Goal: Use online tool/utility: Utilize a website feature to perform a specific function

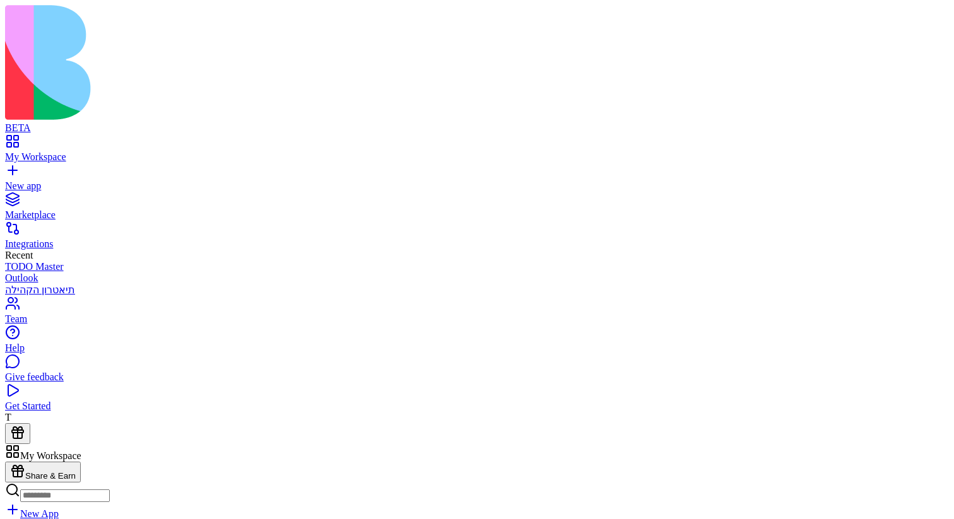
click at [35, 483] on link at bounding box center [20, 488] width 30 height 11
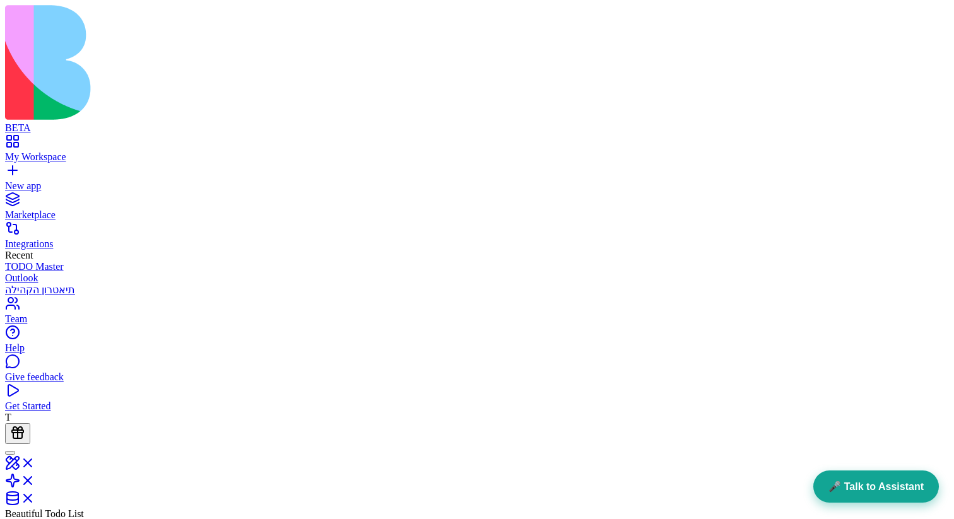
click at [826, 485] on button "🎤 Talk to Assistant" at bounding box center [876, 487] width 126 height 32
click at [859, 482] on button "🎤 Talk to Assistant" at bounding box center [876, 487] width 126 height 32
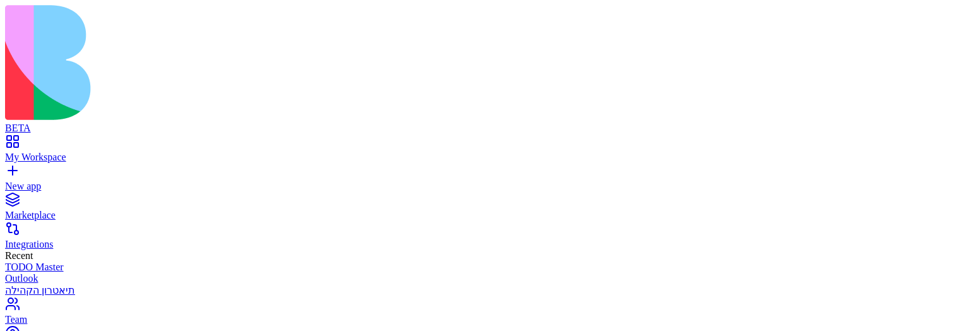
drag, startPoint x: 474, startPoint y: 295, endPoint x: 511, endPoint y: 259, distance: 52.2
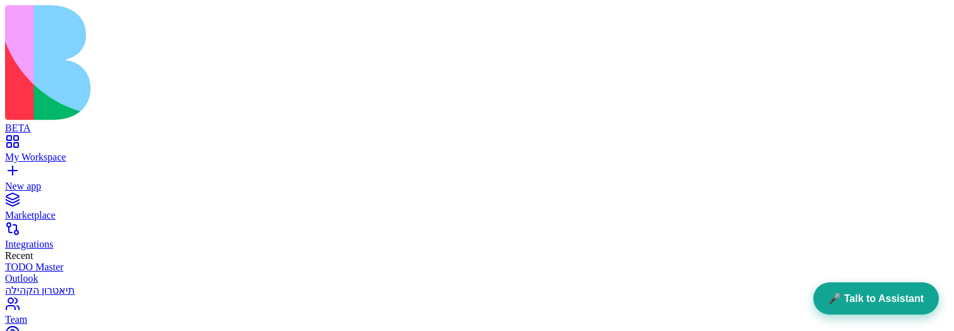
click at [889, 299] on button "🎤 Talk to Assistant" at bounding box center [876, 298] width 126 height 32
click at [874, 296] on button "🎤 Talk to Assistant" at bounding box center [876, 298] width 126 height 32
click at [843, 305] on button "🎤 Talk to Assistant" at bounding box center [876, 298] width 126 height 32
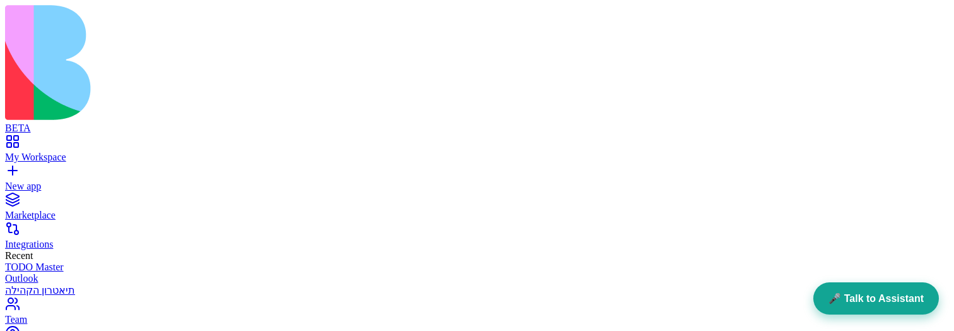
click at [864, 292] on button "🎤 Talk to Assistant" at bounding box center [876, 298] width 126 height 32
click at [855, 300] on button "🎤 Talk to Assistant" at bounding box center [876, 298] width 126 height 32
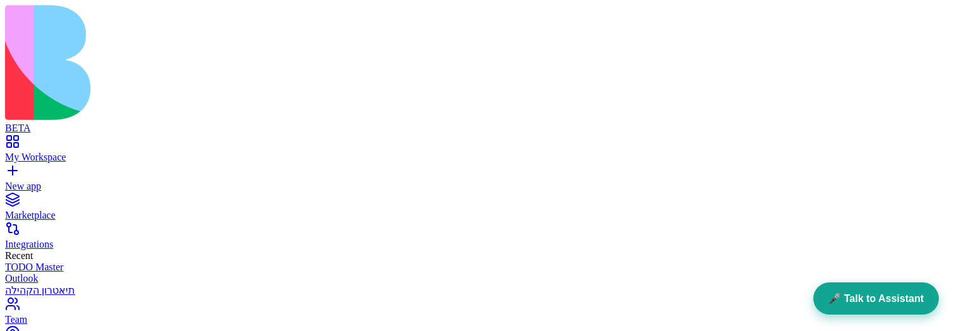
click at [838, 294] on button "🎤 Talk to Assistant" at bounding box center [876, 298] width 126 height 32
click at [893, 297] on button "🎤 Talk to Assistant" at bounding box center [876, 298] width 126 height 32
click at [861, 291] on button "🎤 Talk to Assistant" at bounding box center [876, 298] width 126 height 32
click at [840, 296] on button "🎤 Talk to Assistant" at bounding box center [876, 298] width 126 height 32
click at [882, 303] on button "🎤 Talk to Assistant" at bounding box center [876, 298] width 126 height 32
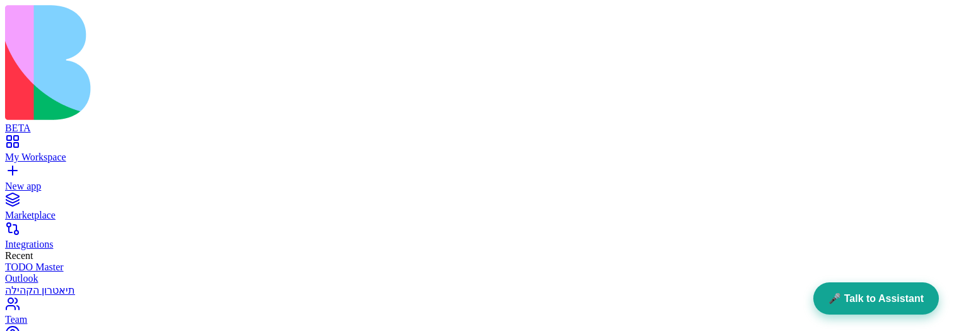
click at [883, 298] on button "🎤 Talk to Assistant" at bounding box center [876, 298] width 126 height 32
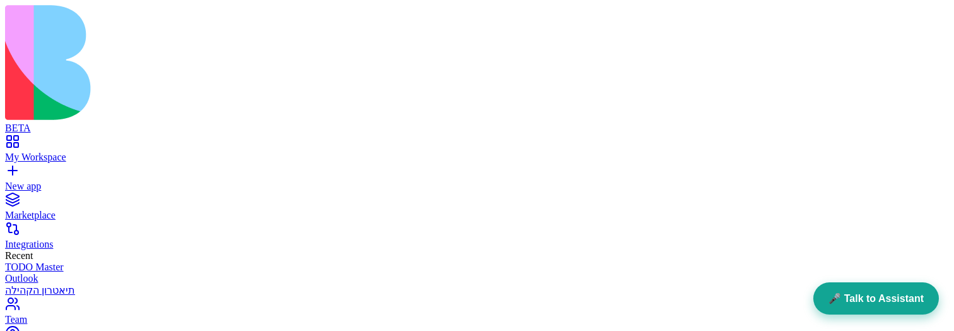
click at [880, 297] on button "🎤 Talk to Assistant" at bounding box center [876, 298] width 126 height 32
click at [834, 293] on button "🎤 Talk to Assistant" at bounding box center [876, 298] width 126 height 32
click at [853, 297] on button "🎤 Talk to Assistant" at bounding box center [876, 298] width 126 height 32
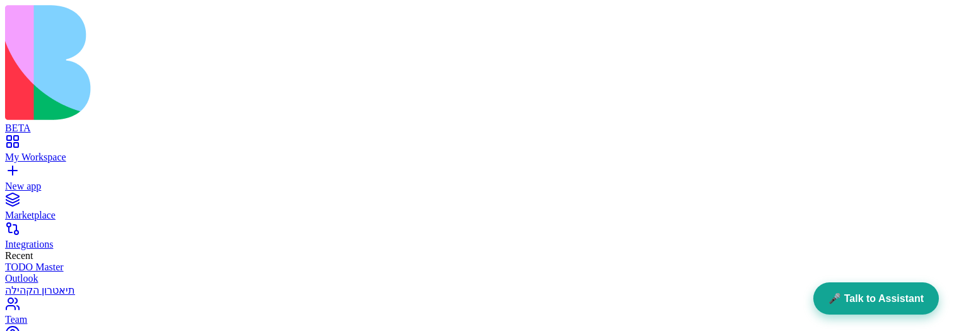
click at [838, 304] on button "🎤 Talk to Assistant" at bounding box center [876, 298] width 126 height 32
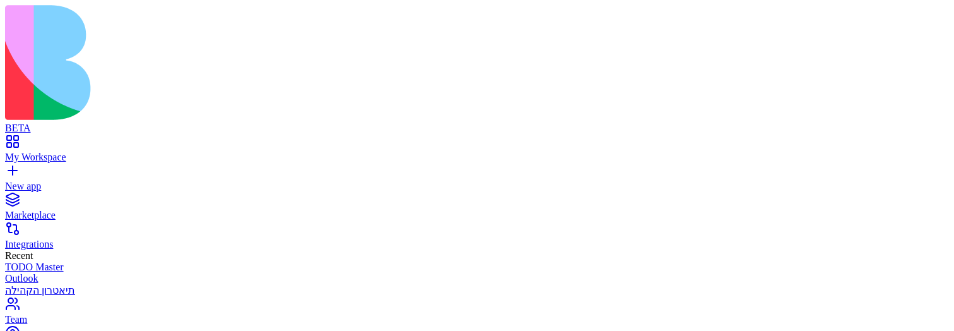
scroll to position [171, 0]
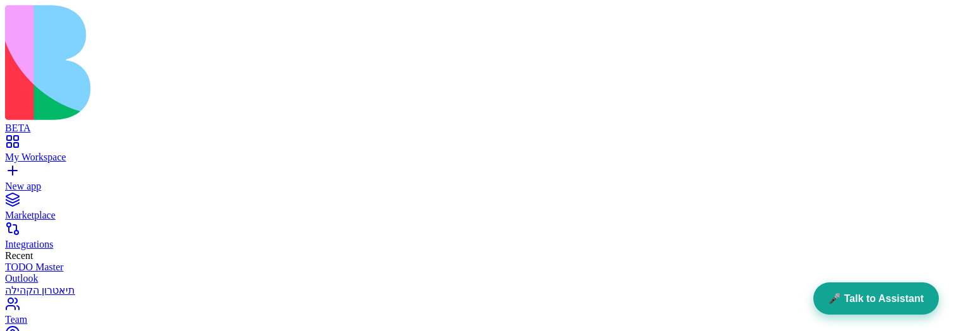
click at [859, 295] on button "🎤 Talk to Assistant" at bounding box center [876, 298] width 126 height 32
click at [849, 300] on button "🎤 Talk to Assistant" at bounding box center [876, 298] width 126 height 32
click at [851, 307] on button "🎤 Talk to Assistant" at bounding box center [876, 298] width 126 height 32
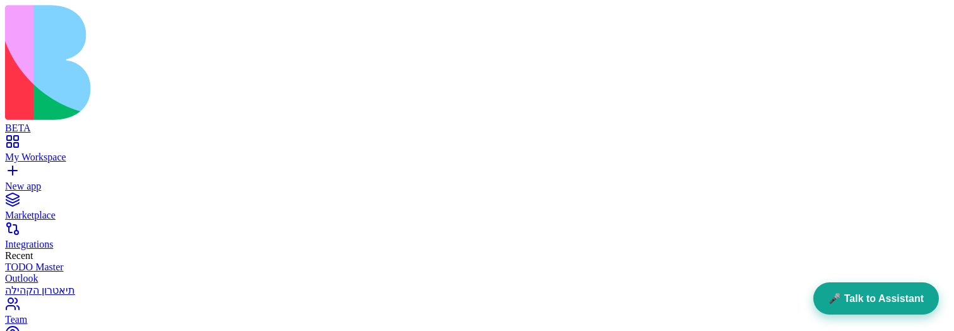
click at [840, 298] on button "🎤 Talk to Assistant" at bounding box center [876, 298] width 126 height 32
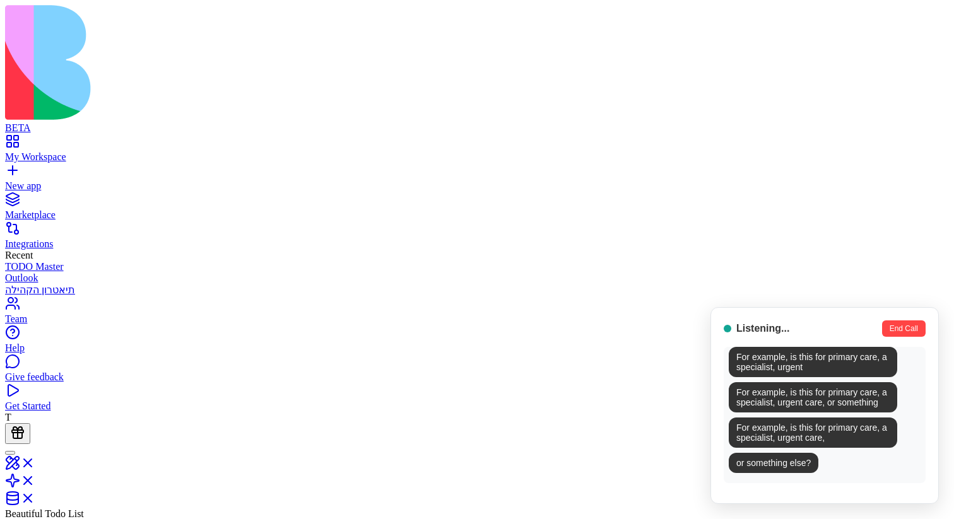
scroll to position [1461, 0]
click at [919, 330] on button "End Call" at bounding box center [904, 328] width 44 height 16
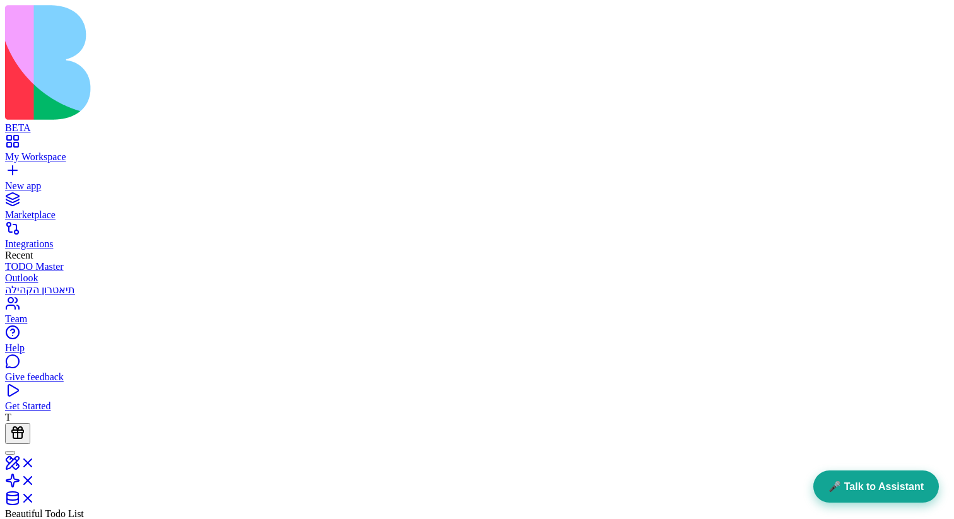
click at [853, 476] on button "🎤 Talk to Assistant" at bounding box center [876, 487] width 126 height 32
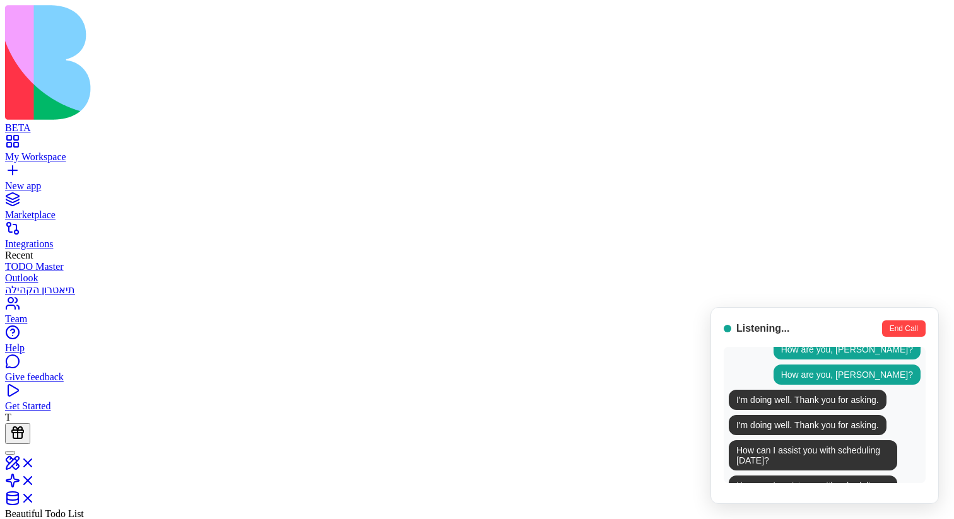
scroll to position [331, 0]
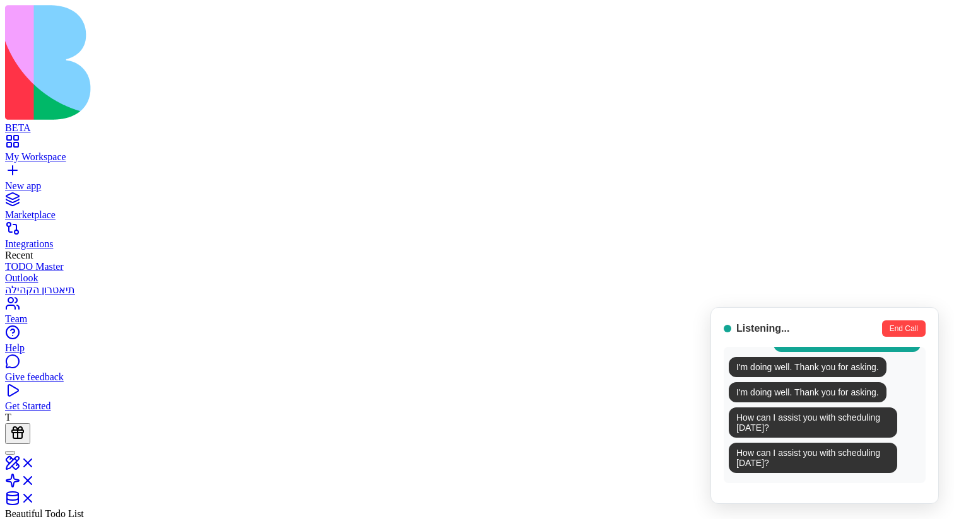
click at [902, 337] on button "End Call" at bounding box center [904, 328] width 44 height 16
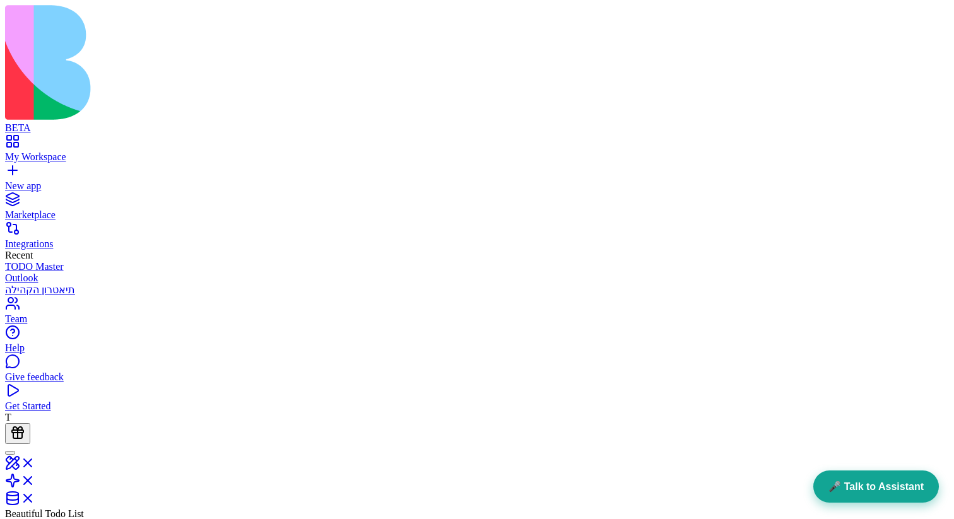
click at [861, 485] on button "🎤 Talk to Assistant" at bounding box center [876, 487] width 126 height 32
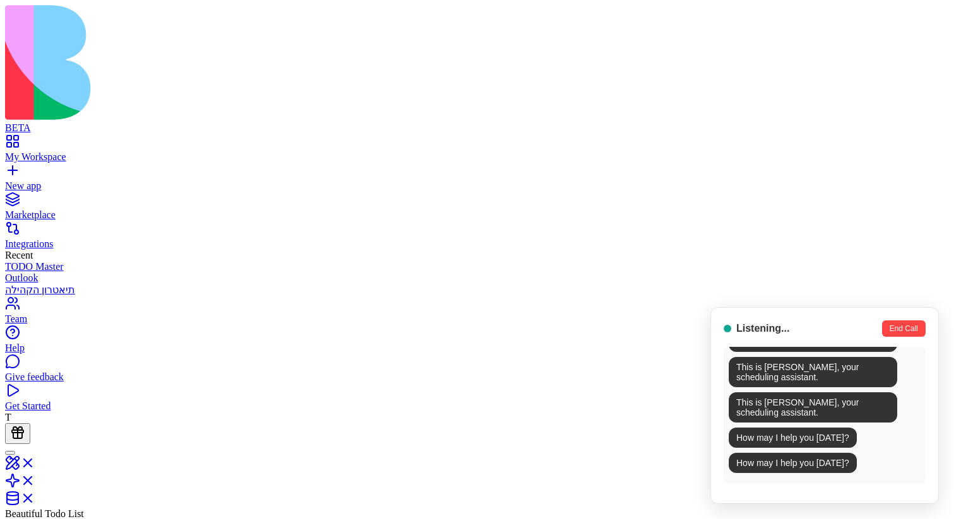
scroll to position [554, 0]
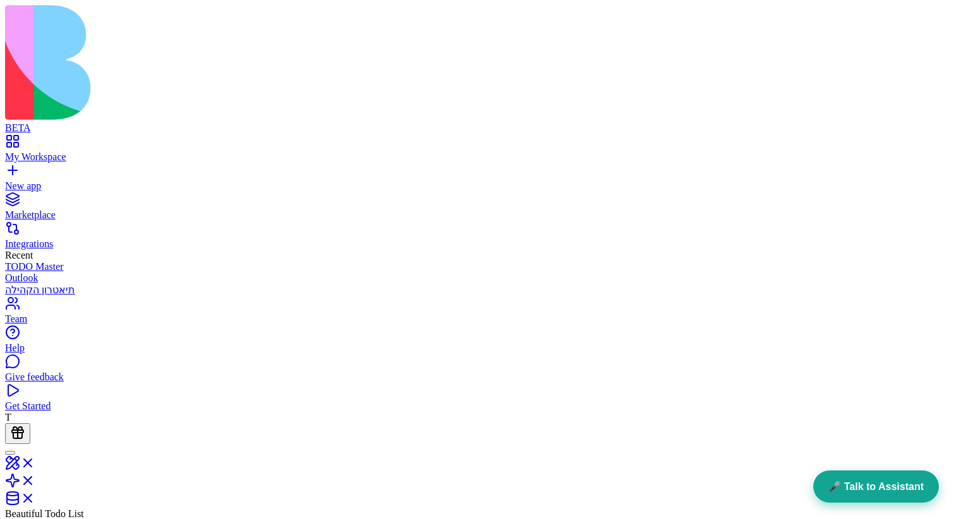
click at [844, 479] on button "🎤 Talk to Assistant" at bounding box center [876, 487] width 126 height 32
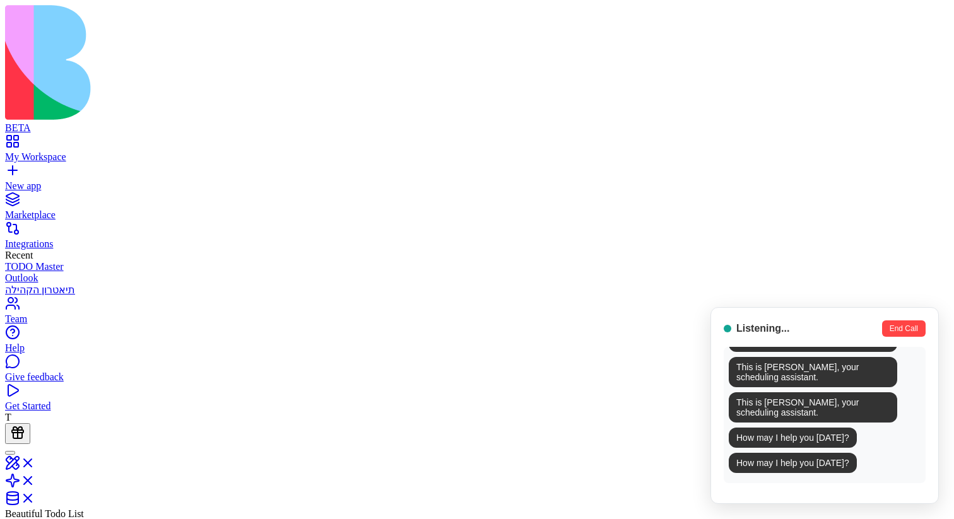
scroll to position [777, 0]
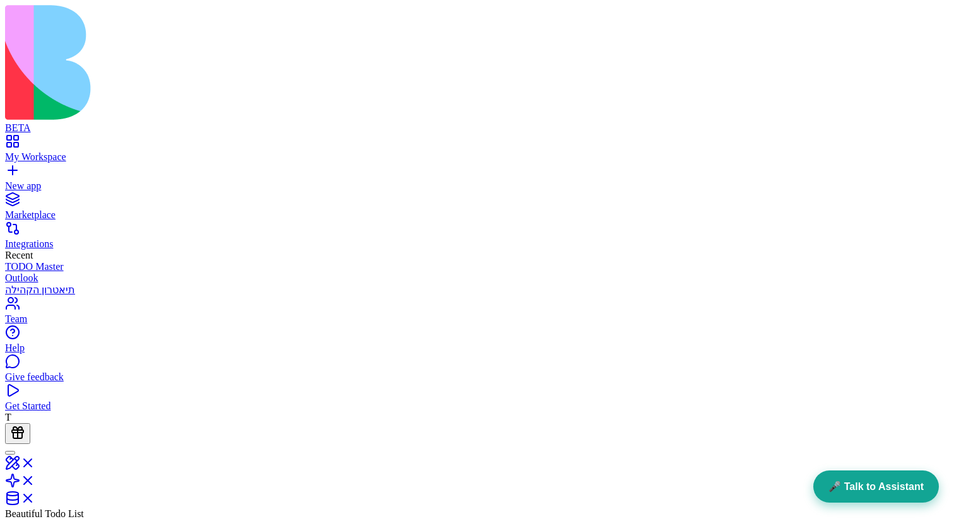
click at [869, 486] on button "🎤 Talk to Assistant" at bounding box center [876, 487] width 126 height 32
click at [843, 488] on button "🎤 Talk to Assistant" at bounding box center [876, 487] width 126 height 32
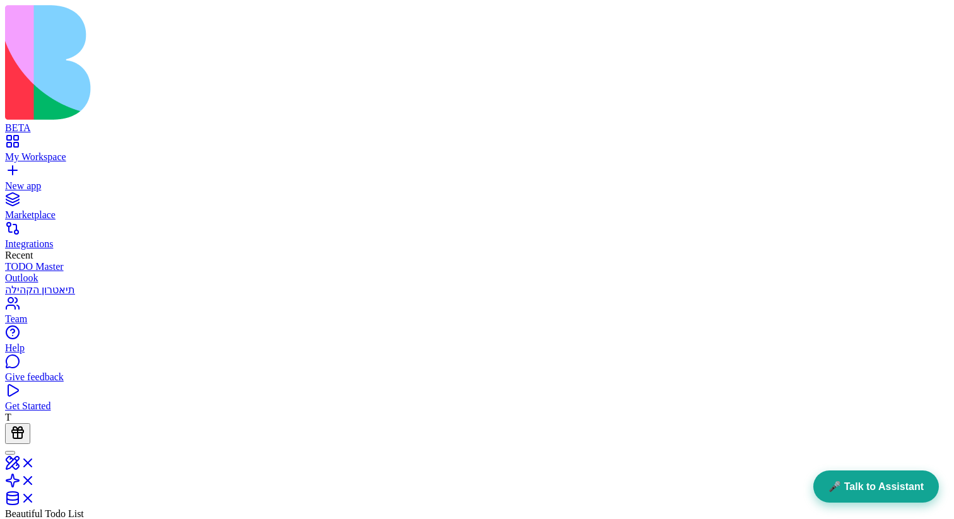
click at [847, 488] on button "🎤 Talk to Assistant" at bounding box center [876, 487] width 126 height 32
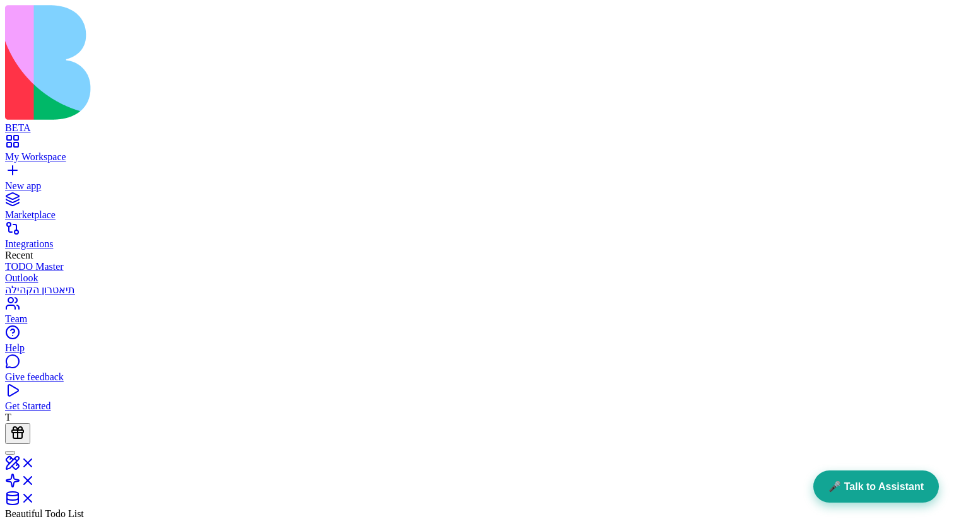
click at [876, 479] on button "🎤 Talk to Assistant" at bounding box center [876, 487] width 126 height 32
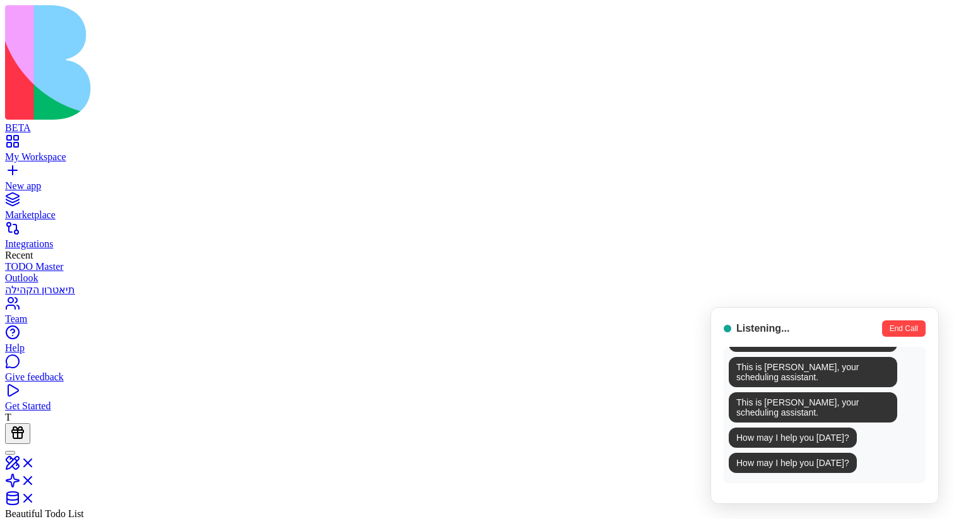
scroll to position [107, 0]
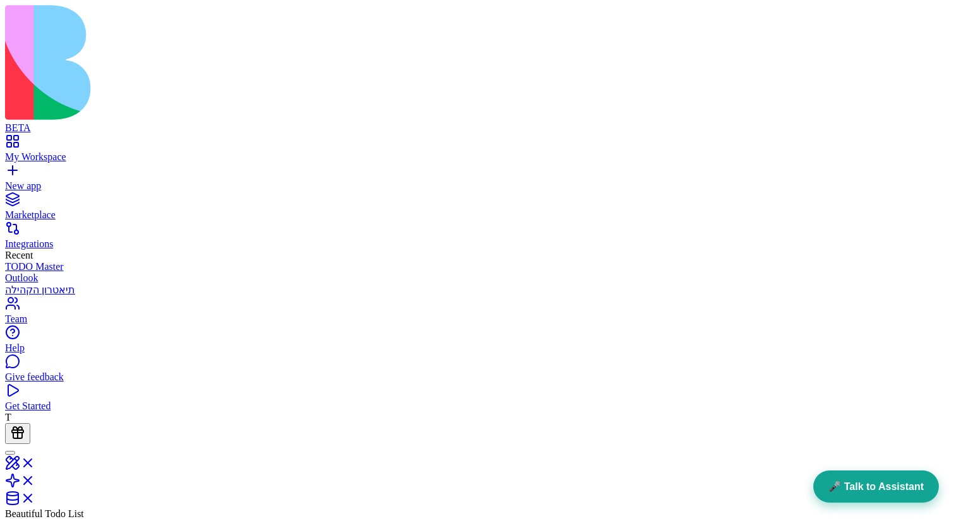
click at [881, 478] on button "🎤 Talk to Assistant" at bounding box center [876, 487] width 126 height 32
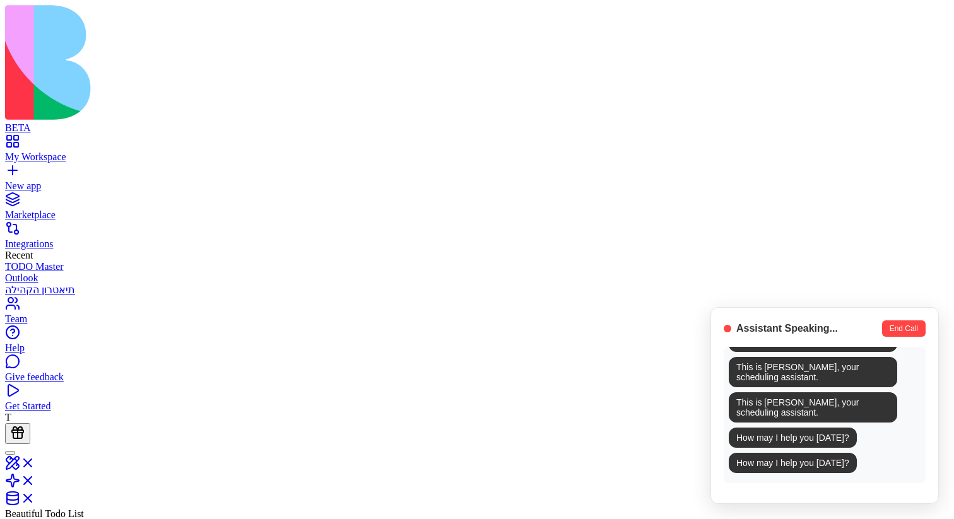
scroll to position [331, 0]
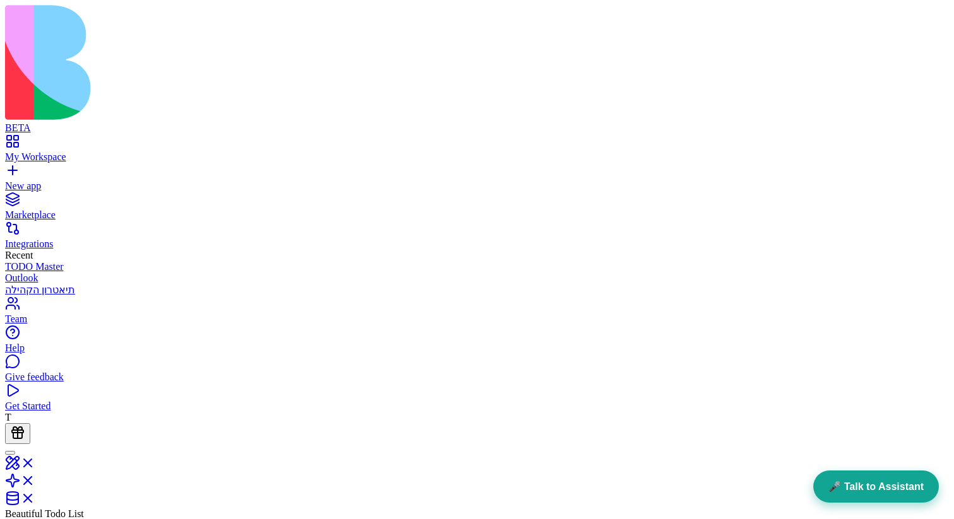
click at [895, 486] on button "🎤 Talk to Assistant" at bounding box center [876, 487] width 126 height 32
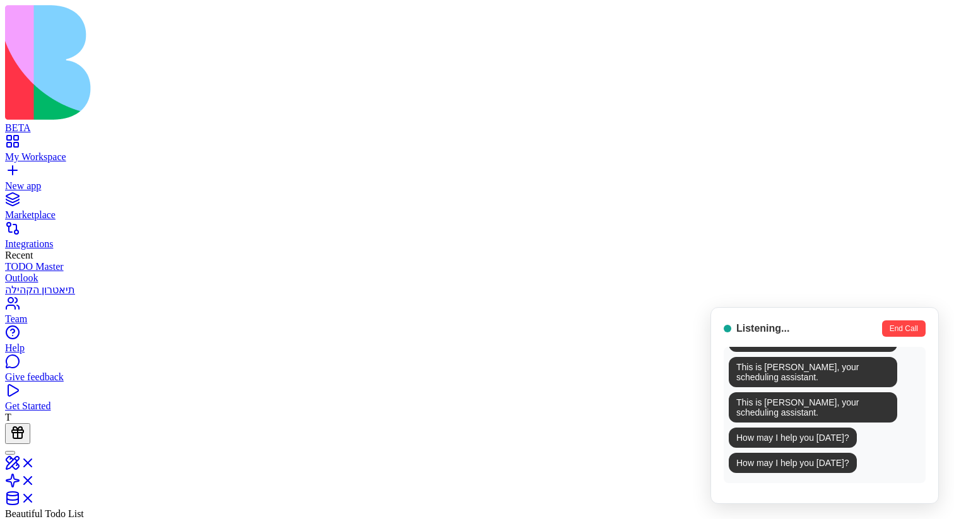
scroll to position [107, 0]
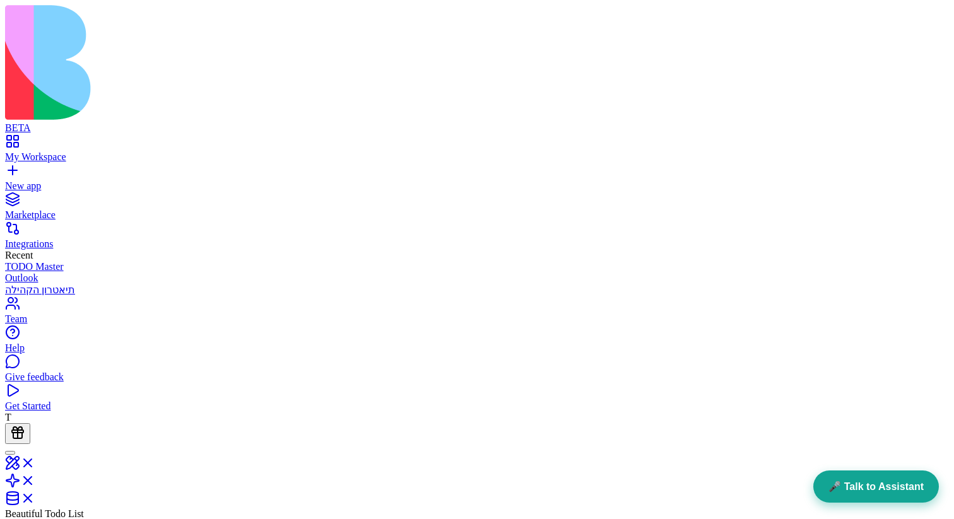
click at [870, 485] on button "🎤 Talk to Assistant" at bounding box center [876, 487] width 126 height 32
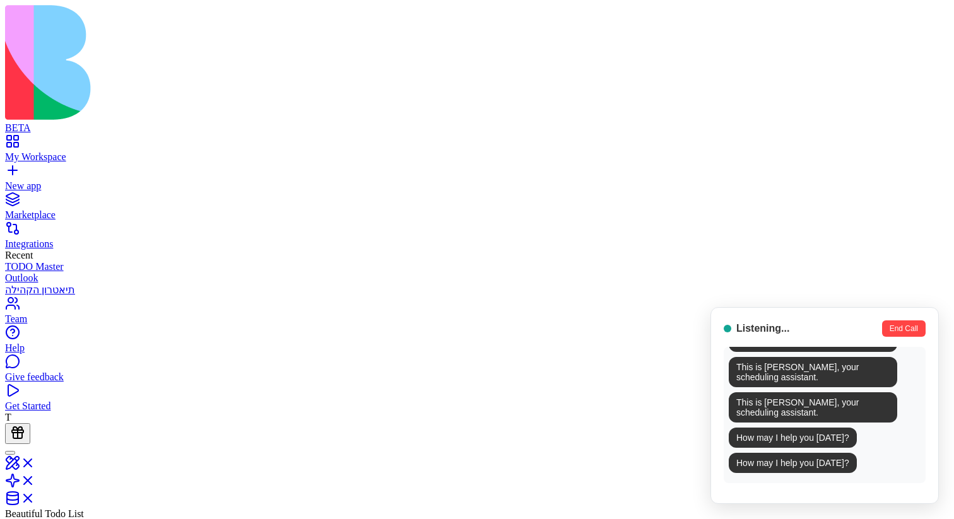
scroll to position [331, 0]
click at [846, 428] on span "How may I help you today?" at bounding box center [793, 438] width 128 height 20
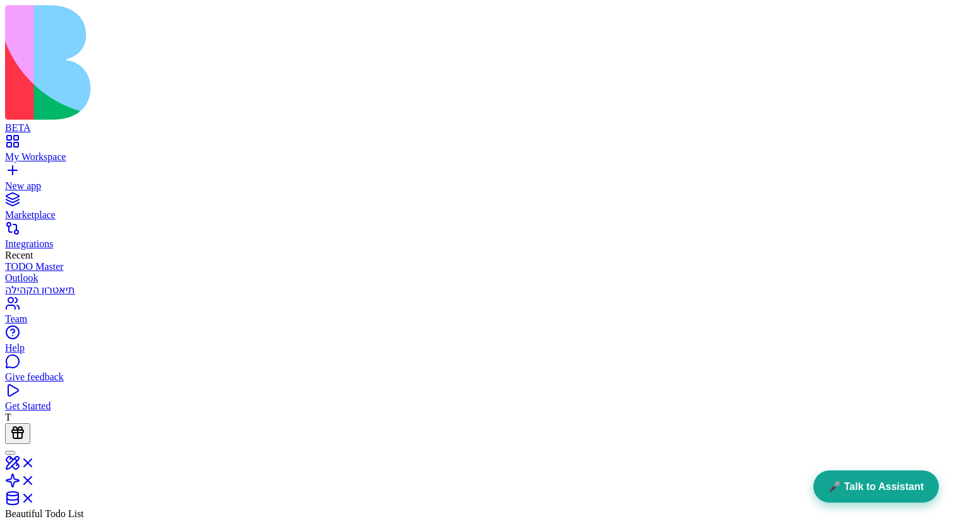
click at [877, 495] on button "🎤 Talk to Assistant" at bounding box center [876, 487] width 126 height 32
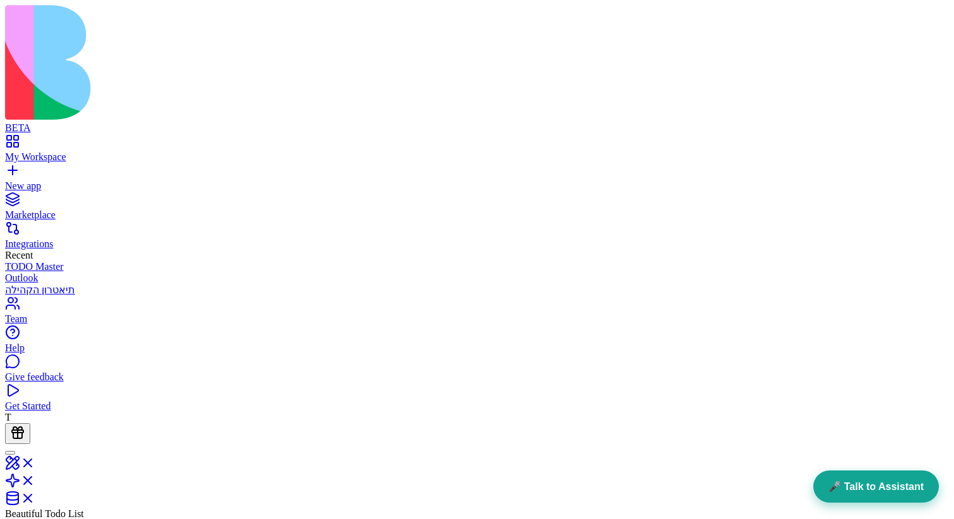
click at [862, 492] on button "🎤 Talk to Assistant" at bounding box center [876, 487] width 126 height 32
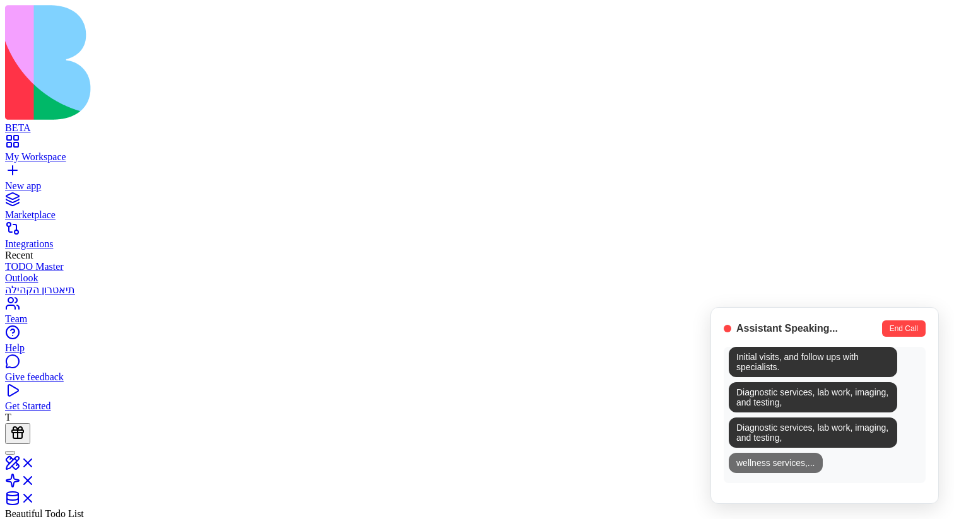
scroll to position [1306, 0]
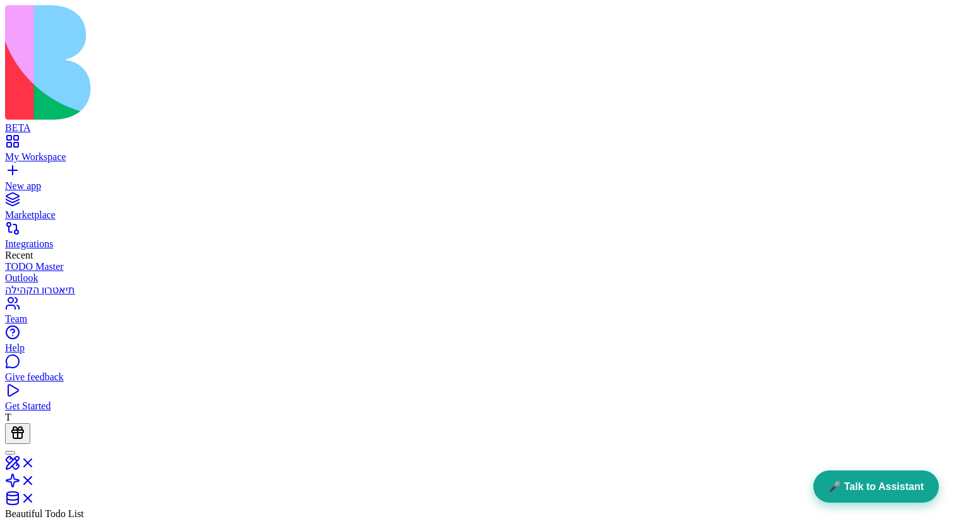
click at [858, 476] on button "🎤 Talk to Assistant" at bounding box center [876, 487] width 126 height 32
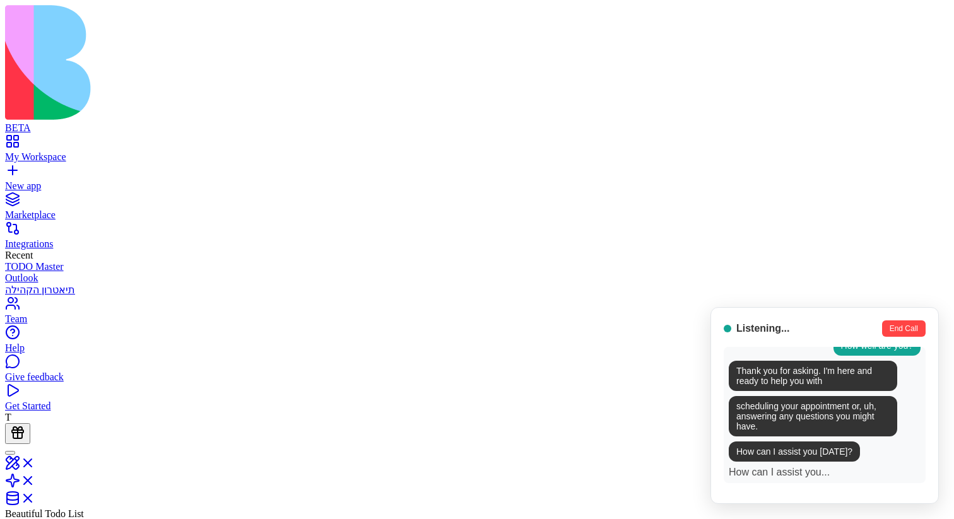
scroll to position [177, 0]
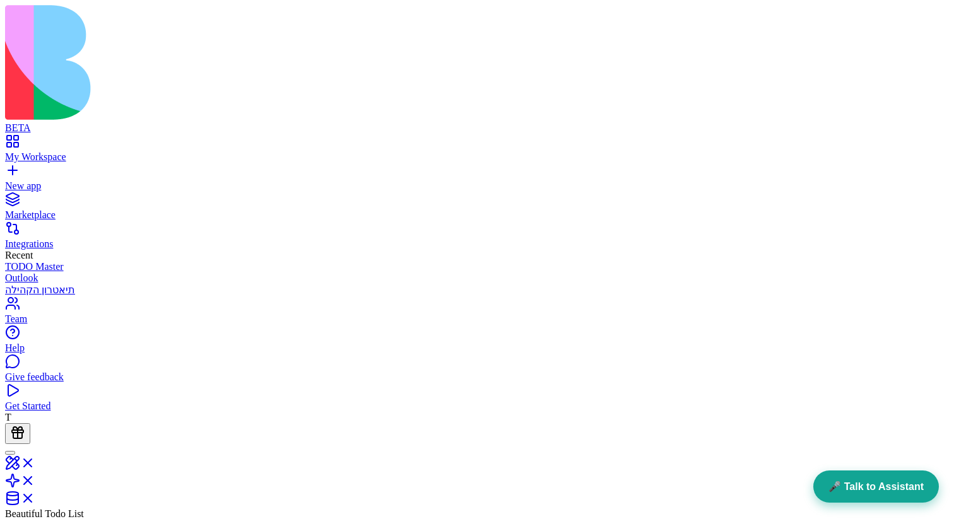
click at [856, 485] on button "🎤 Talk to Assistant" at bounding box center [876, 487] width 126 height 32
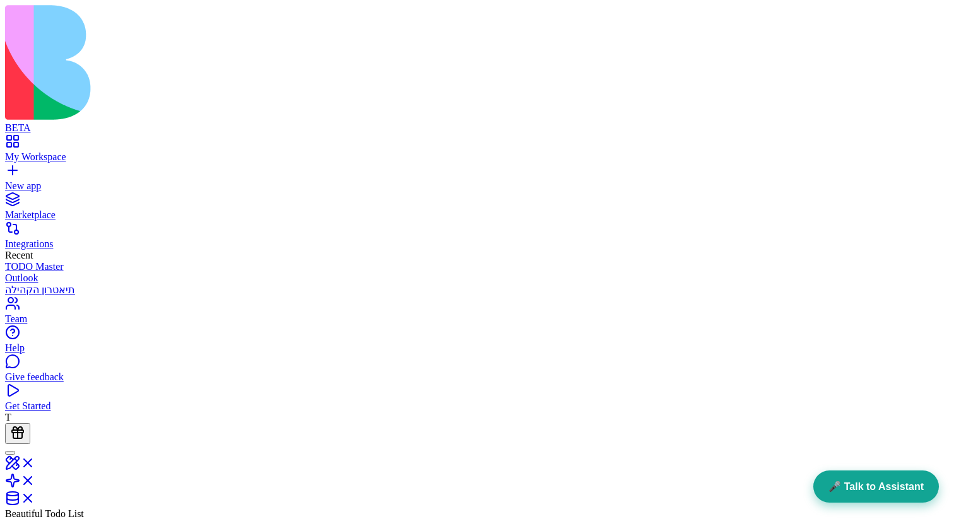
click at [852, 480] on button "🎤 Talk to Assistant" at bounding box center [876, 487] width 126 height 32
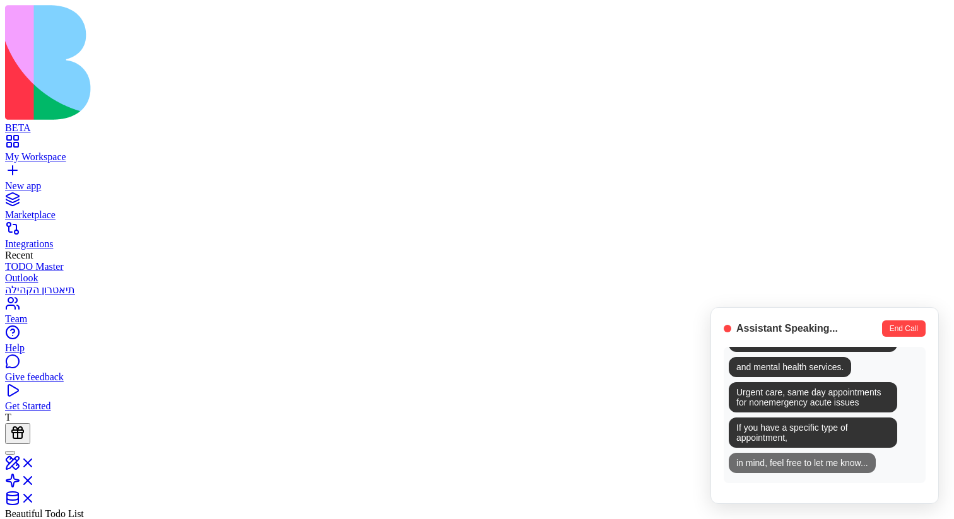
scroll to position [592, 0]
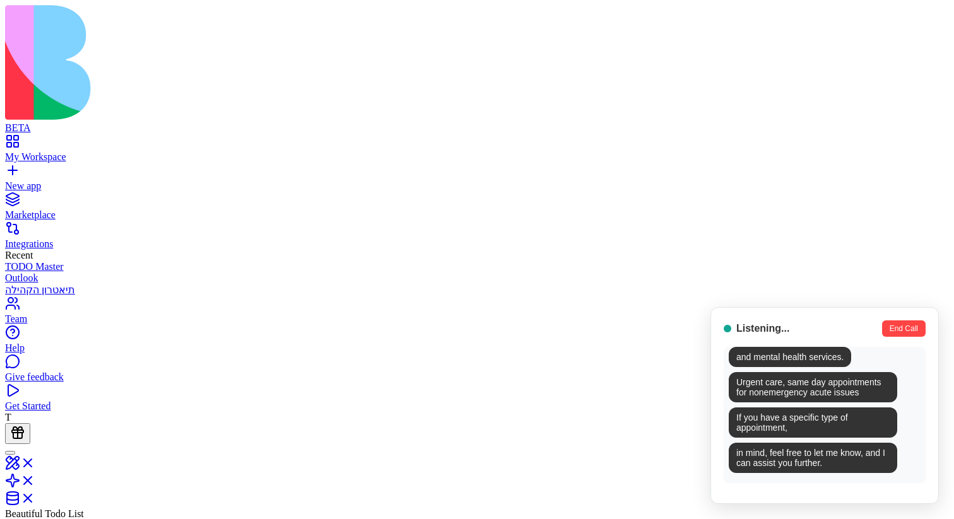
click at [888, 335] on button "End Call" at bounding box center [904, 328] width 44 height 16
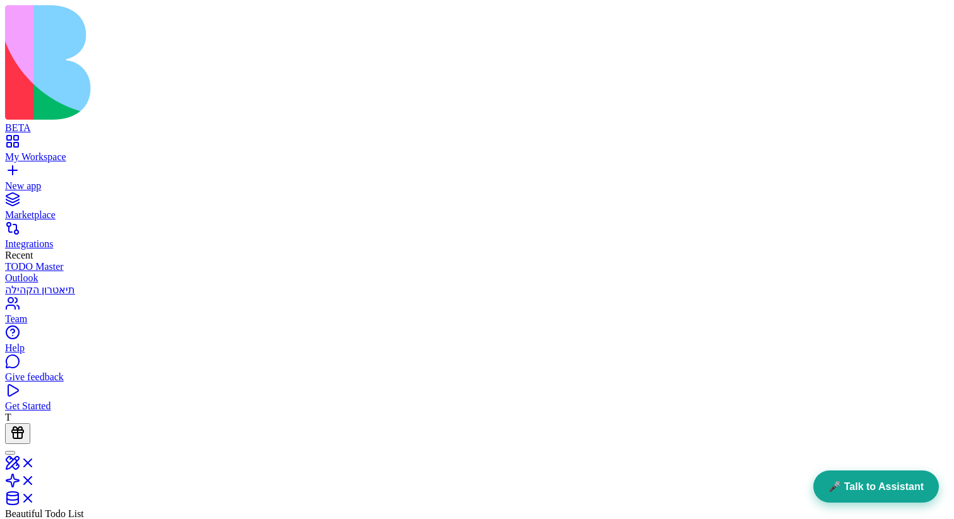
click at [876, 491] on button "🎤 Talk to Assistant" at bounding box center [876, 487] width 126 height 32
click at [854, 476] on button "🎤 Talk to Assistant" at bounding box center [876, 487] width 126 height 32
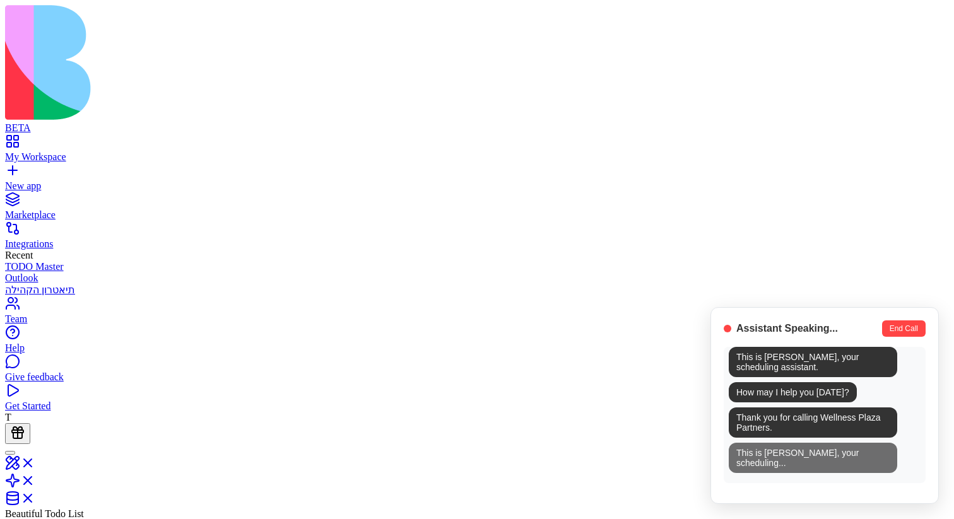
scroll to position [79, 0]
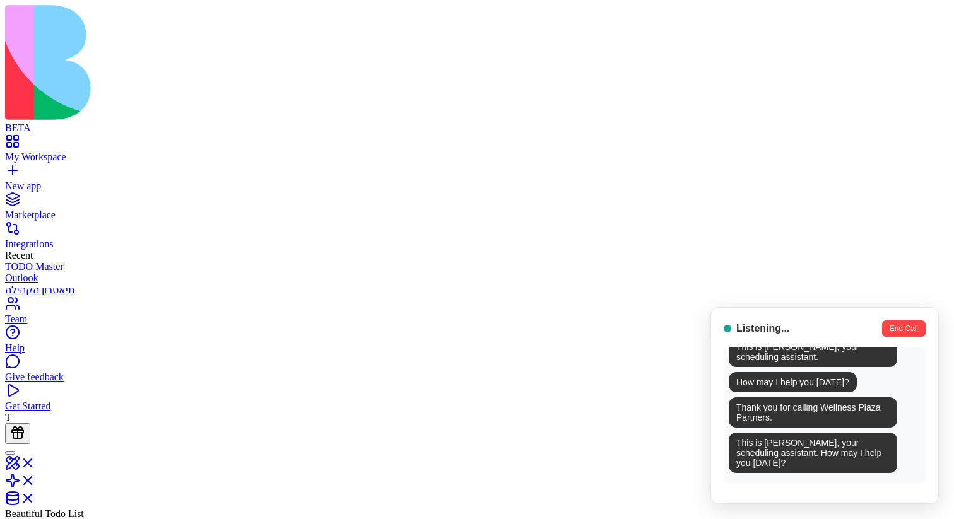
click at [891, 335] on button "End Call" at bounding box center [904, 328] width 44 height 16
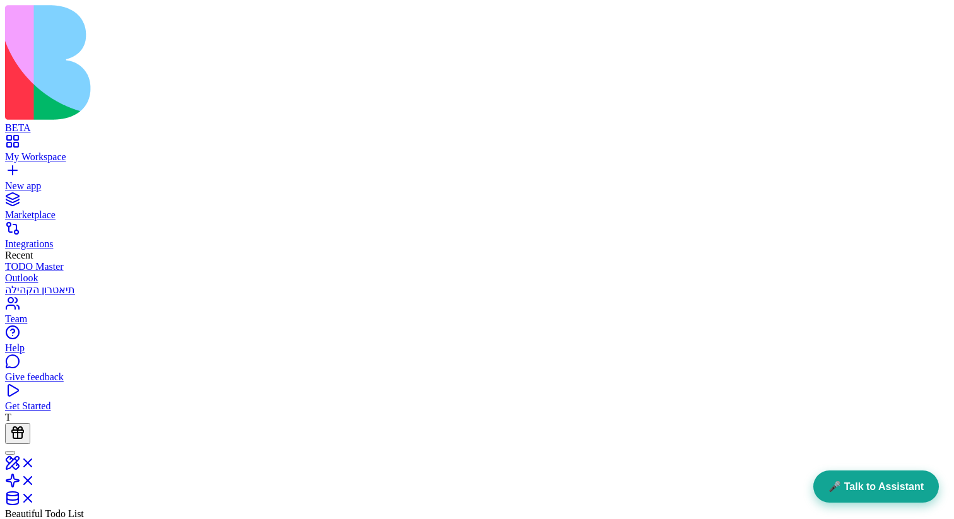
click at [888, 474] on button "🎤 Talk to Assistant" at bounding box center [876, 487] width 126 height 32
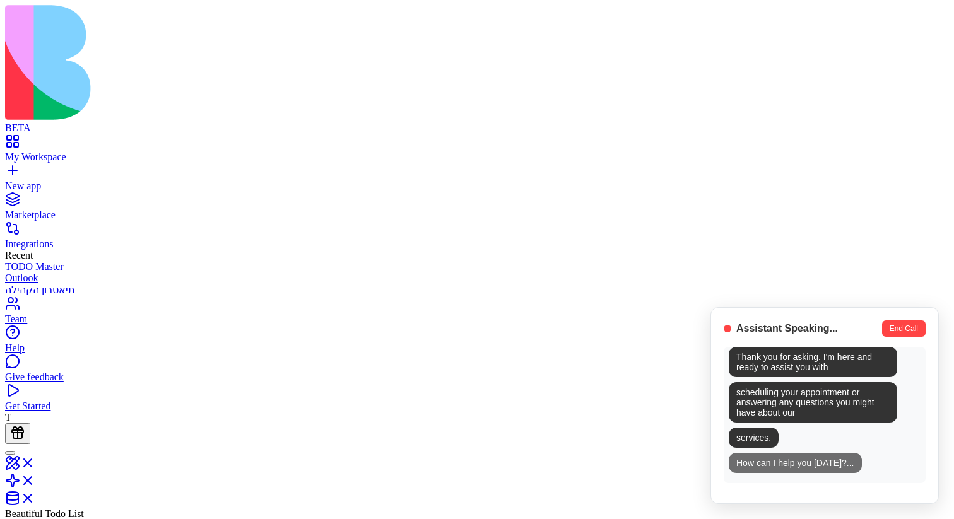
scroll to position [399, 0]
click at [809, 490] on div "Listening... End Call Thank you for calling Wellness Partners This is Riley, yo…" at bounding box center [824, 405] width 228 height 197
click at [789, 334] on span "Listening..." at bounding box center [762, 328] width 53 height 11
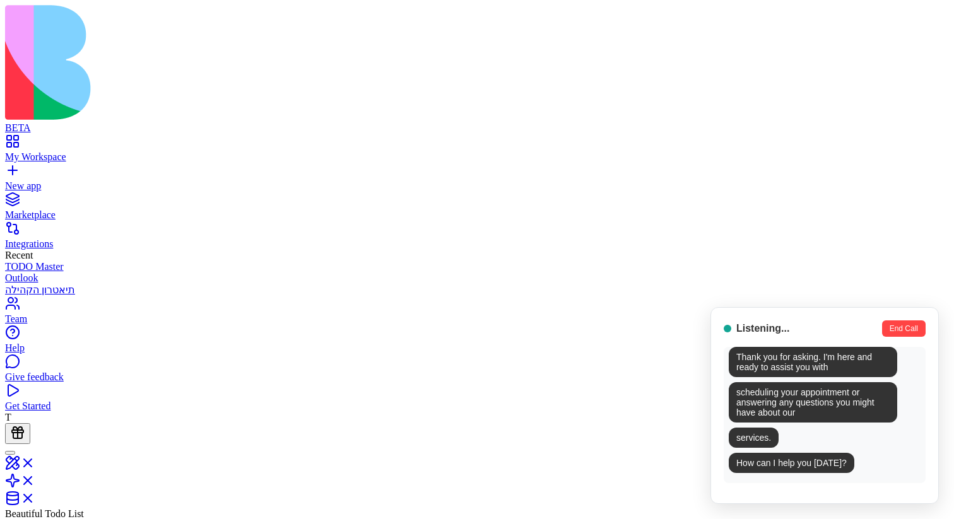
click at [818, 337] on div "Listening... End Call" at bounding box center [825, 328] width 202 height 16
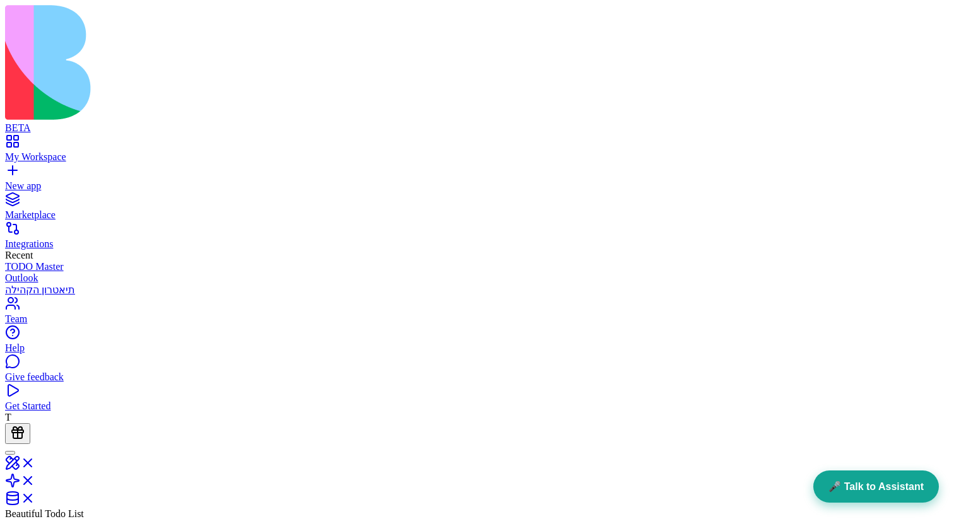
click at [875, 478] on button "🎤 Talk to Assistant" at bounding box center [876, 487] width 126 height 32
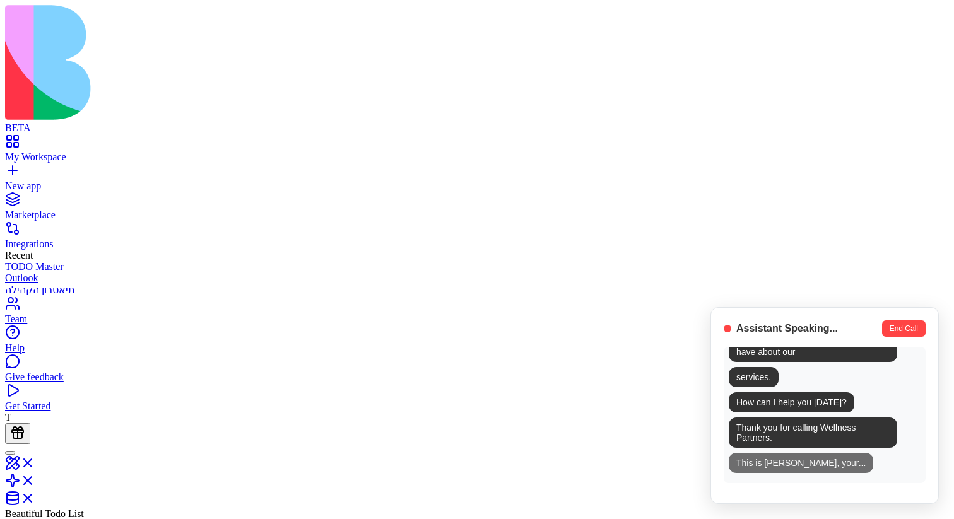
scroll to position [482, 0]
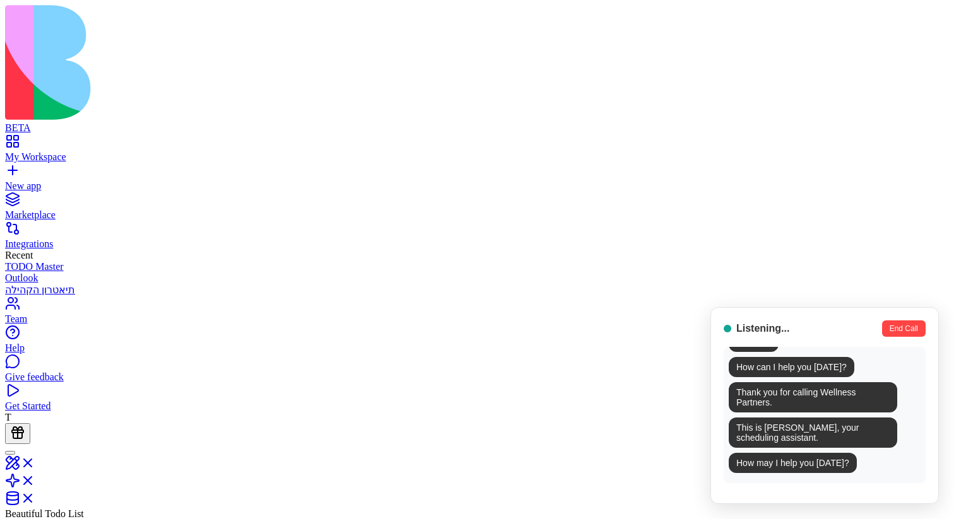
click at [898, 336] on button "End Call" at bounding box center [904, 328] width 44 height 16
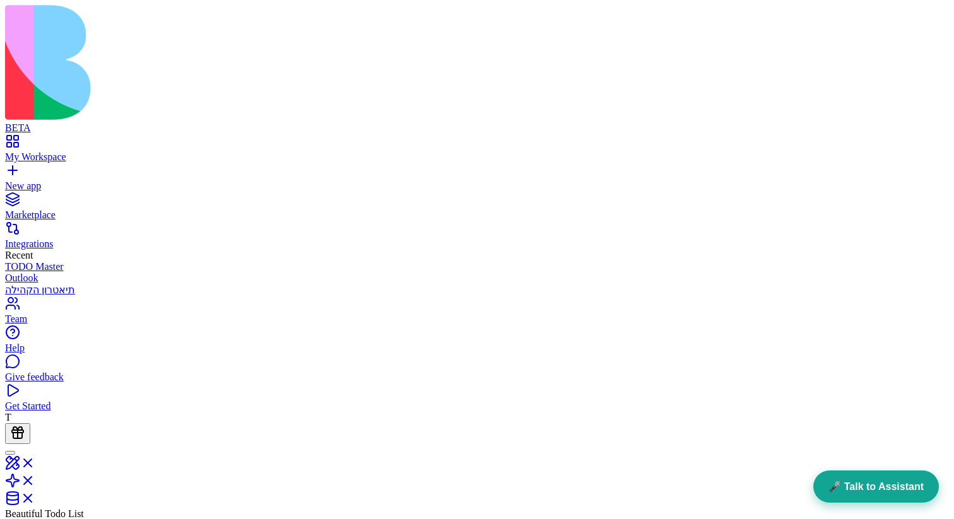
click at [882, 484] on button "🎤 Talk to Assistant" at bounding box center [876, 487] width 126 height 32
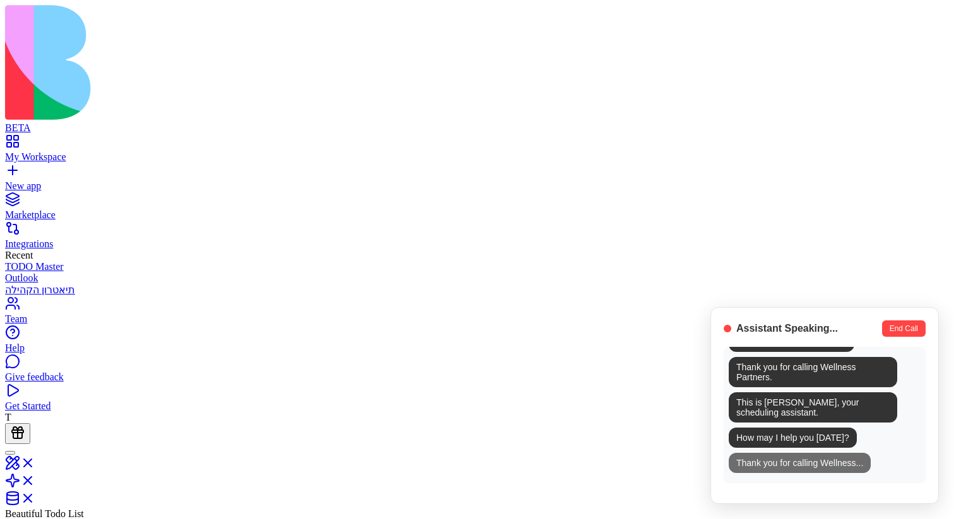
scroll to position [552, 0]
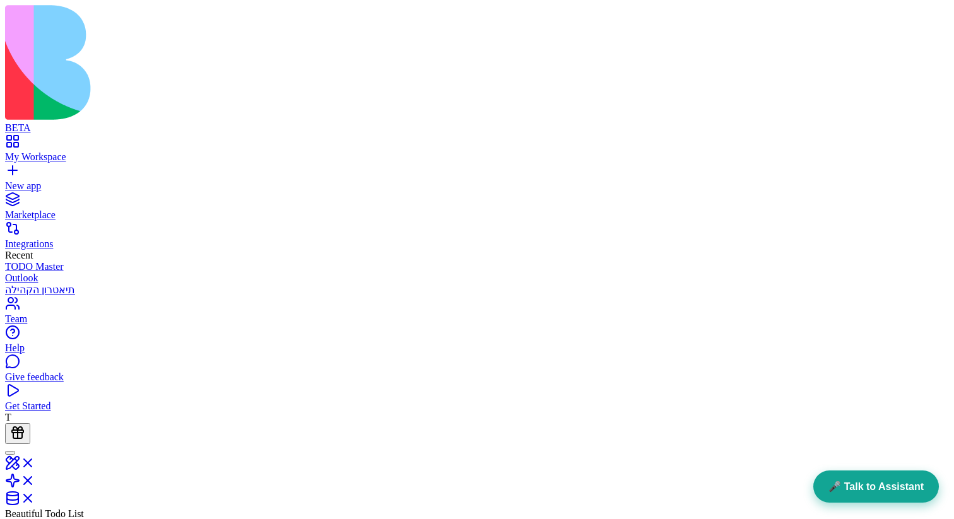
click at [863, 495] on button "🎤 Talk to Assistant" at bounding box center [876, 487] width 126 height 32
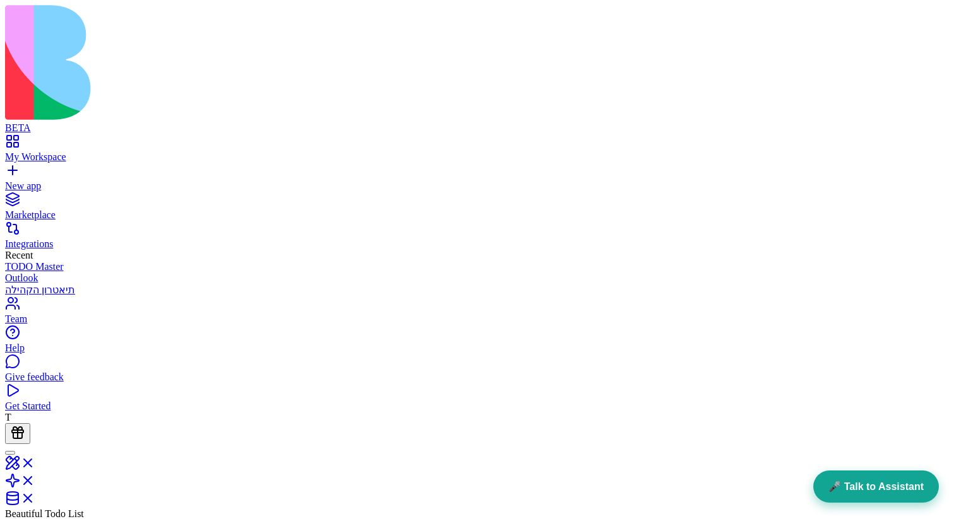
click at [855, 483] on button "🎤 Talk to Assistant" at bounding box center [876, 487] width 126 height 32
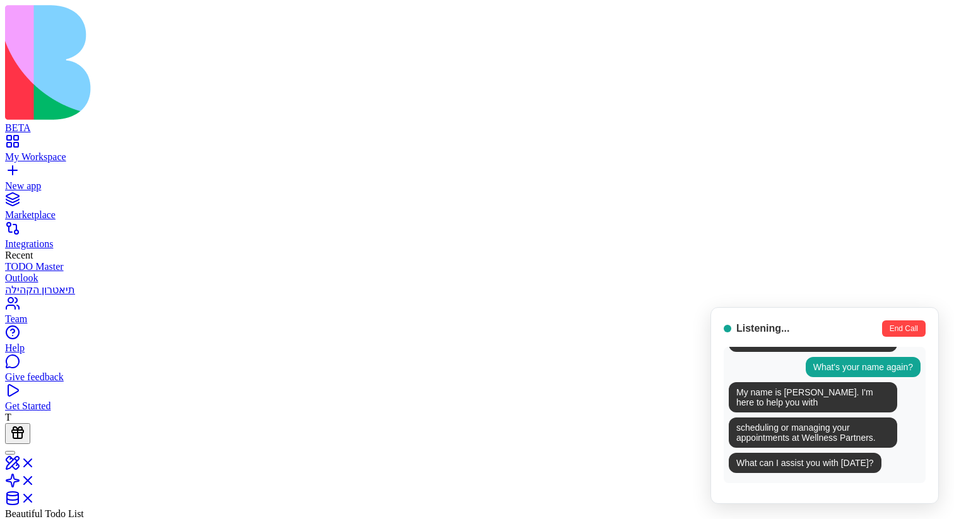
scroll to position [287, 0]
click at [914, 337] on button "End Call" at bounding box center [904, 328] width 44 height 16
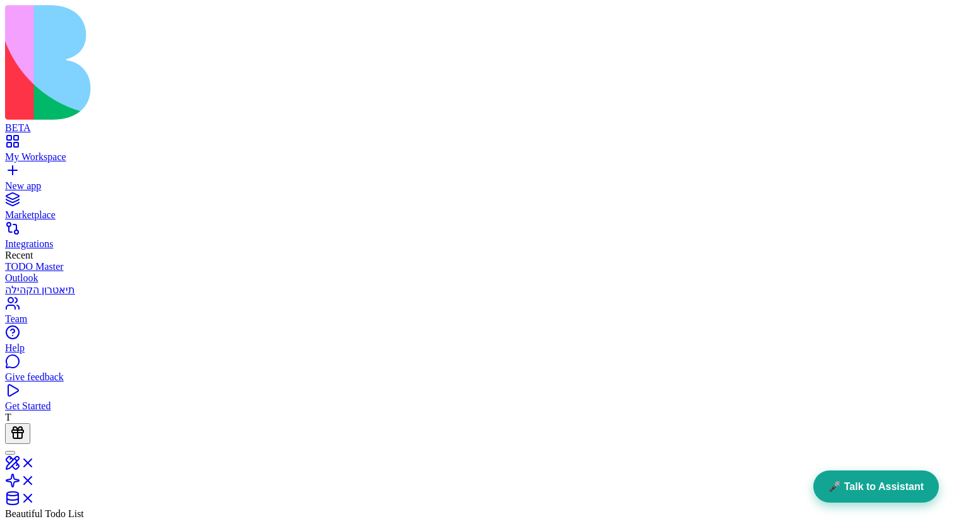
click at [874, 491] on button "🎤 Talk to Assistant" at bounding box center [876, 487] width 126 height 32
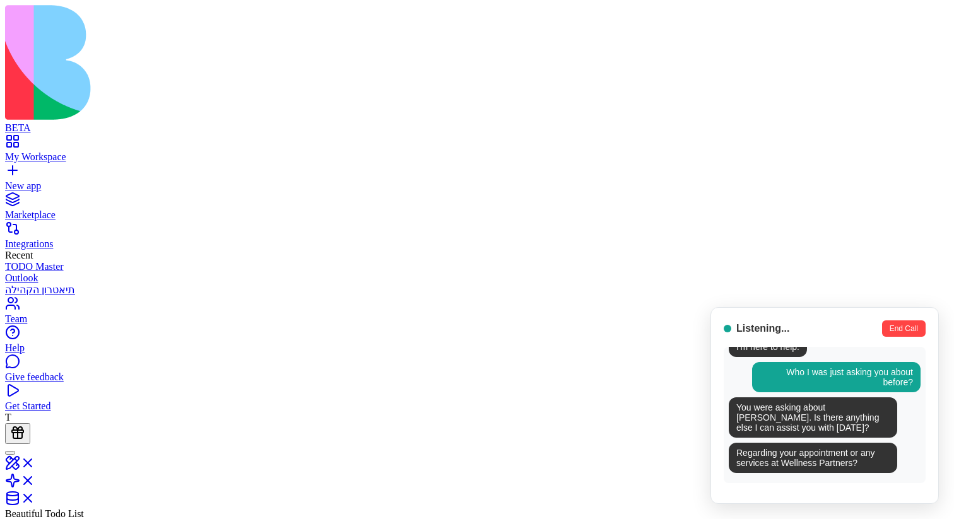
scroll to position [855, 0]
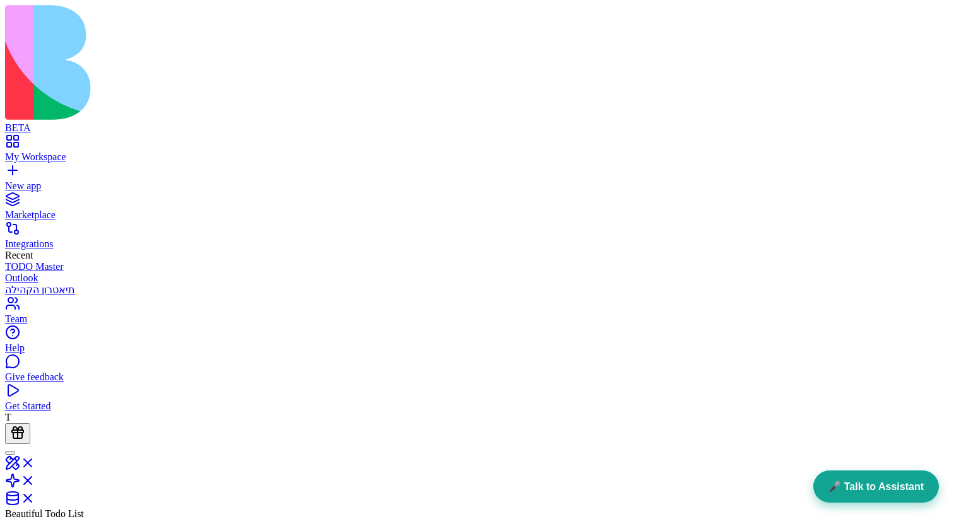
click at [855, 493] on button "🎤 Talk to Assistant" at bounding box center [876, 487] width 126 height 32
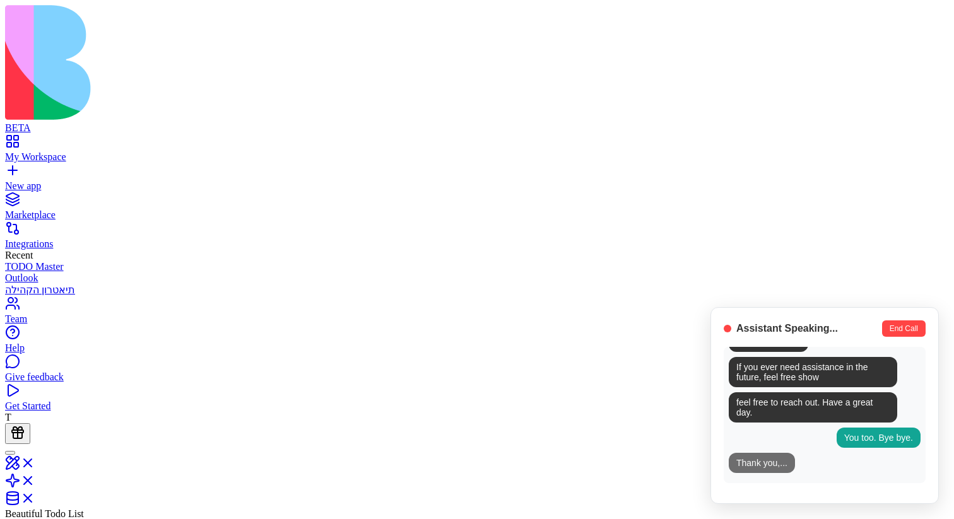
scroll to position [484, 0]
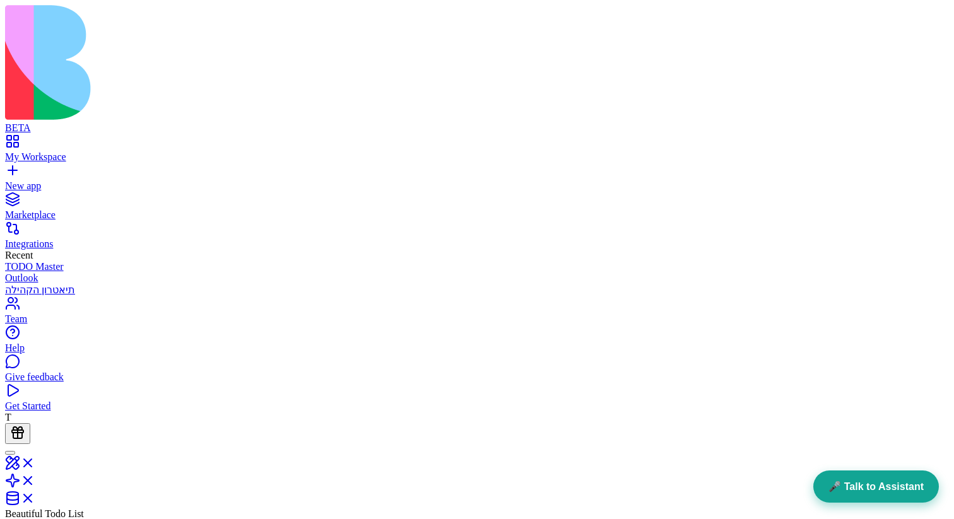
click at [847, 483] on button "🎤 Talk to Assistant" at bounding box center [876, 487] width 126 height 32
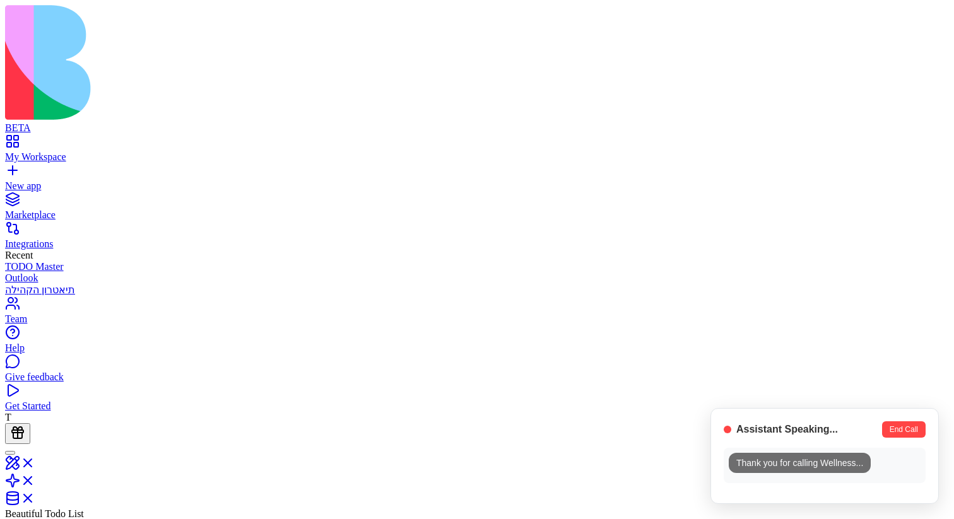
click at [907, 422] on div "Assistant Speaking... End Call Thank you for calling Wellness ..." at bounding box center [824, 456] width 228 height 96
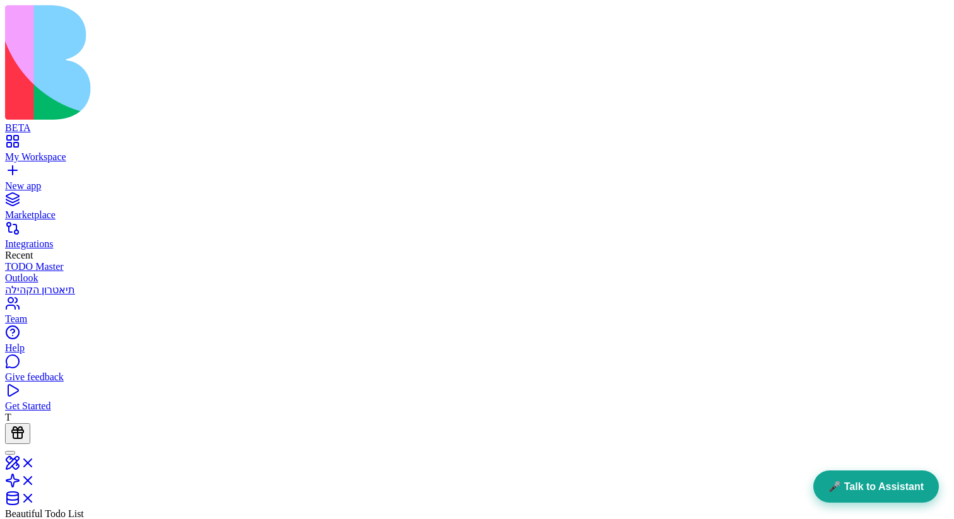
click at [846, 474] on button "🎤 Talk to Assistant" at bounding box center [876, 487] width 126 height 32
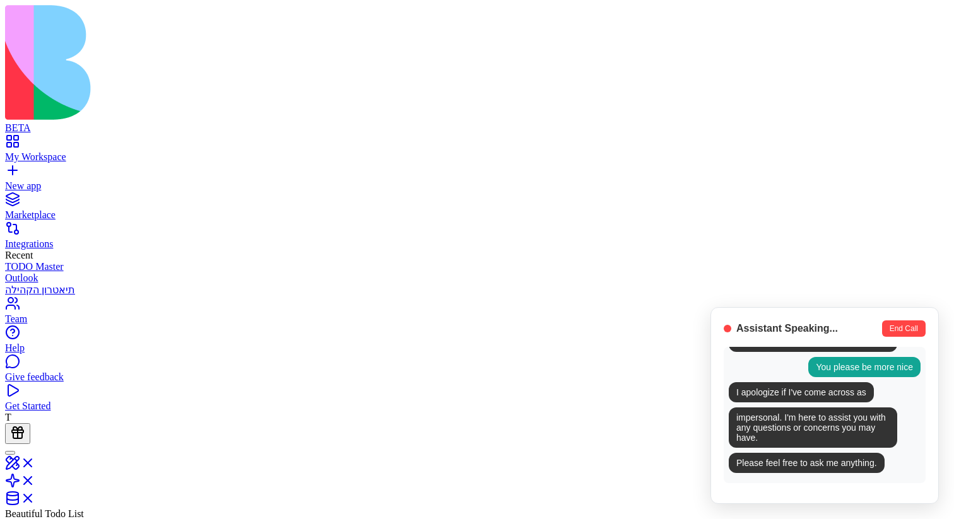
scroll to position [579, 0]
click at [904, 329] on button "End Call" at bounding box center [904, 328] width 44 height 16
